Goal: Task Accomplishment & Management: Use online tool/utility

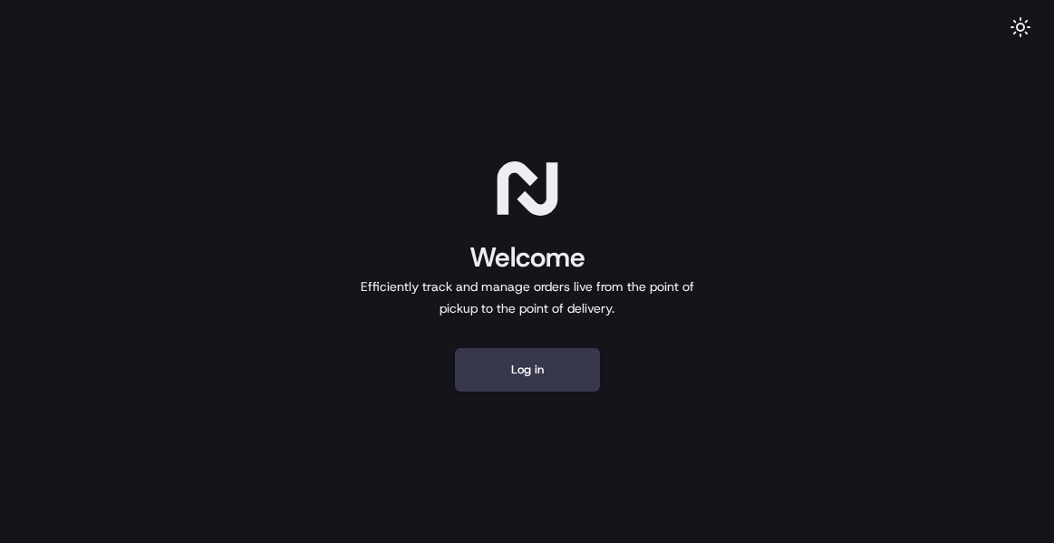
click at [549, 370] on button "Log in" at bounding box center [527, 369] width 145 height 43
